Goal: Navigation & Orientation: Find specific page/section

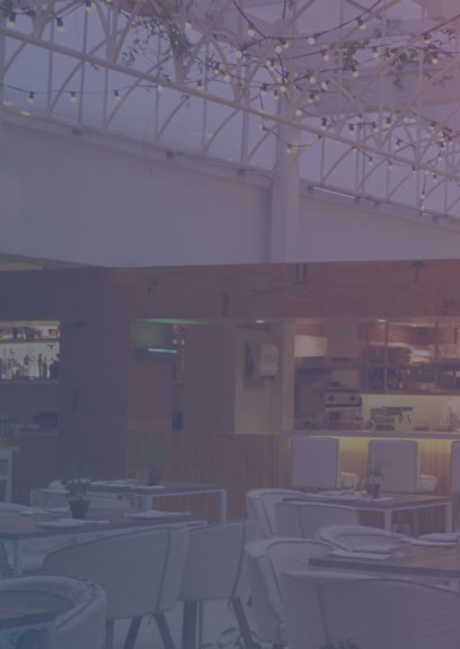
click at [140, 304] on body at bounding box center [230, 324] width 460 height 649
click at [136, 313] on body at bounding box center [230, 324] width 460 height 649
click at [136, 312] on body at bounding box center [230, 324] width 460 height 649
click at [136, 313] on body at bounding box center [230, 324] width 460 height 649
click at [136, 312] on body at bounding box center [230, 324] width 460 height 649
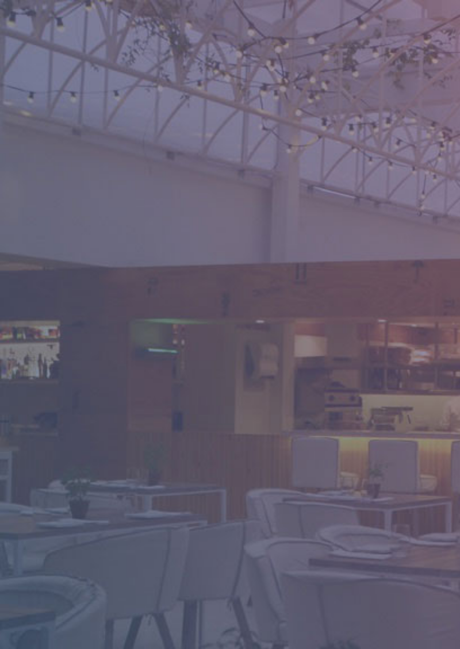
click at [136, 313] on body at bounding box center [230, 324] width 460 height 649
click at [136, 312] on body at bounding box center [230, 324] width 460 height 649
click at [136, 313] on body at bounding box center [230, 324] width 460 height 649
click at [136, 312] on body at bounding box center [230, 324] width 460 height 649
click at [136, 313] on body at bounding box center [230, 324] width 460 height 649
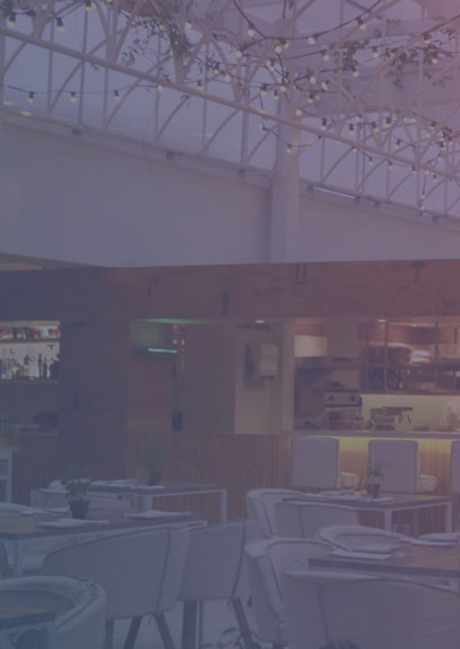
click at [136, 312] on body at bounding box center [230, 324] width 460 height 649
click at [136, 313] on body at bounding box center [230, 324] width 460 height 649
click at [136, 312] on body at bounding box center [230, 324] width 460 height 649
click at [136, 313] on body at bounding box center [230, 324] width 460 height 649
click at [136, 312] on body at bounding box center [230, 324] width 460 height 649
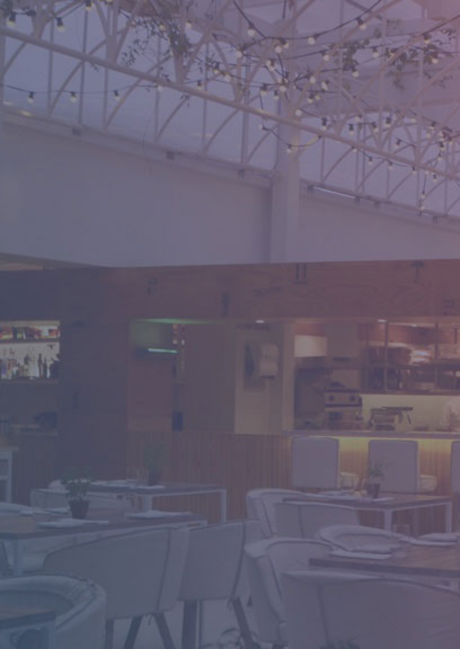
click at [136, 313] on body at bounding box center [230, 324] width 460 height 649
click at [136, 312] on body at bounding box center [230, 324] width 460 height 649
click at [136, 313] on body at bounding box center [230, 324] width 460 height 649
click at [136, 312] on body at bounding box center [230, 324] width 460 height 649
click at [136, 313] on body at bounding box center [230, 324] width 460 height 649
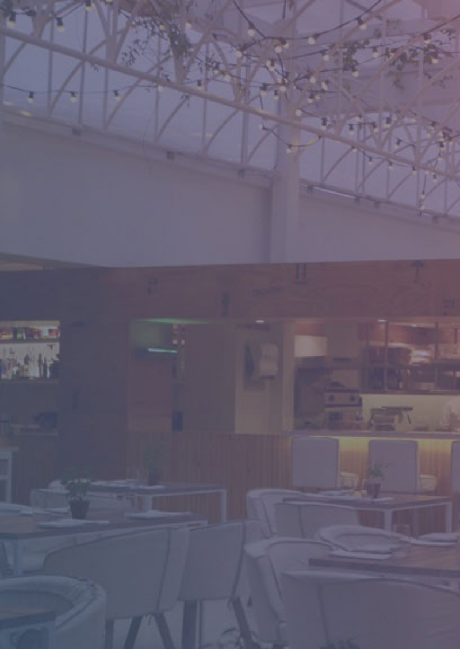
click at [136, 312] on body at bounding box center [230, 324] width 460 height 649
click at [136, 313] on body at bounding box center [230, 324] width 460 height 649
click at [136, 312] on body at bounding box center [230, 324] width 460 height 649
click at [136, 313] on body at bounding box center [230, 324] width 460 height 649
click at [136, 312] on body at bounding box center [230, 324] width 460 height 649
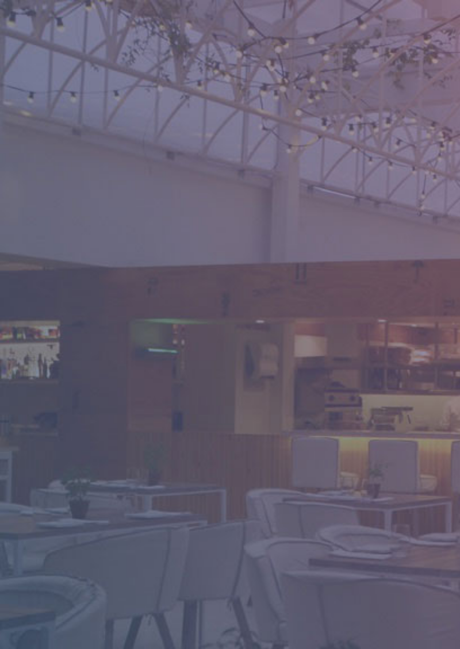
click at [136, 313] on body at bounding box center [230, 324] width 460 height 649
click at [137, 313] on body at bounding box center [230, 324] width 460 height 649
click at [136, 313] on body at bounding box center [230, 324] width 460 height 649
click at [137, 313] on body at bounding box center [230, 324] width 460 height 649
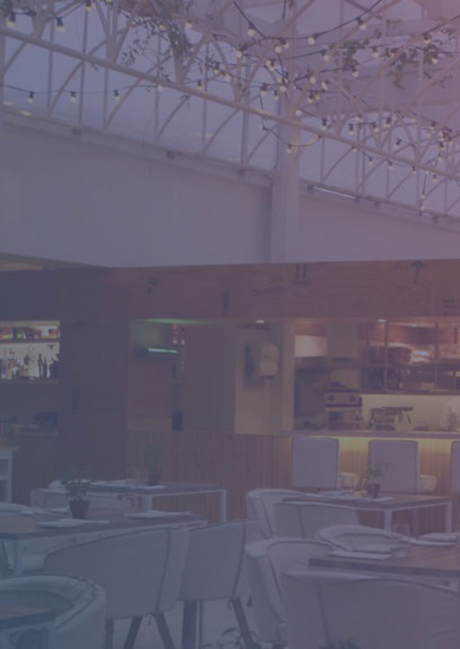
click at [137, 313] on body at bounding box center [230, 324] width 460 height 649
click at [252, 334] on body at bounding box center [230, 324] width 460 height 649
click at [260, 323] on body at bounding box center [230, 324] width 460 height 649
click at [256, 320] on body at bounding box center [230, 324] width 460 height 649
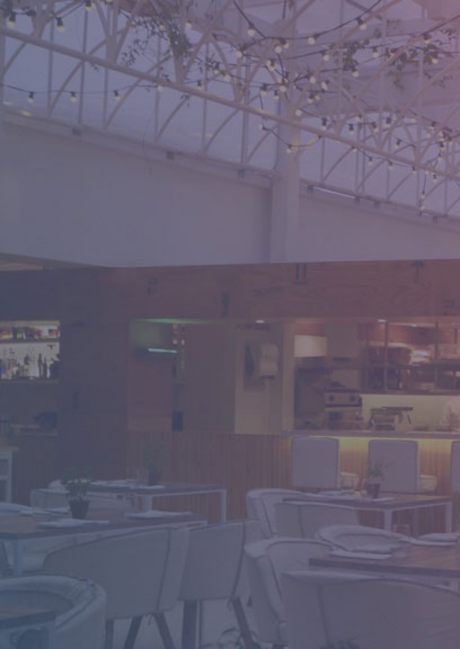
click at [262, 321] on body at bounding box center [230, 324] width 460 height 649
click at [266, 327] on body at bounding box center [230, 324] width 460 height 649
